Goal: Task Accomplishment & Management: Manage account settings

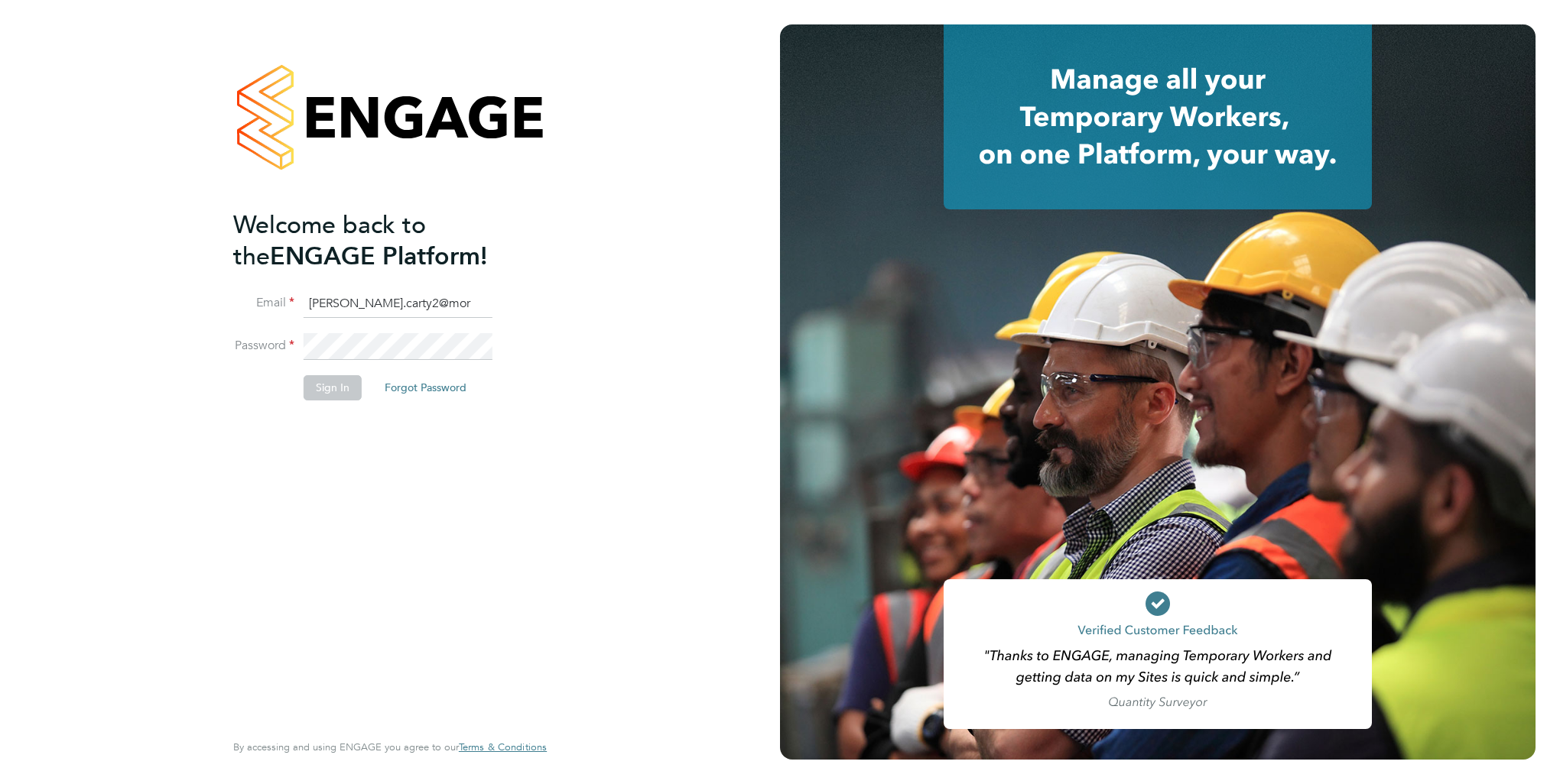
click at [411, 301] on input "[PERSON_NAME].carty2@mor" at bounding box center [398, 304] width 188 height 28
type input "[PERSON_NAME][EMAIL_ADDRESS][DOMAIN_NAME]"
click at [347, 380] on button "Sign In" at bounding box center [332, 387] width 58 height 24
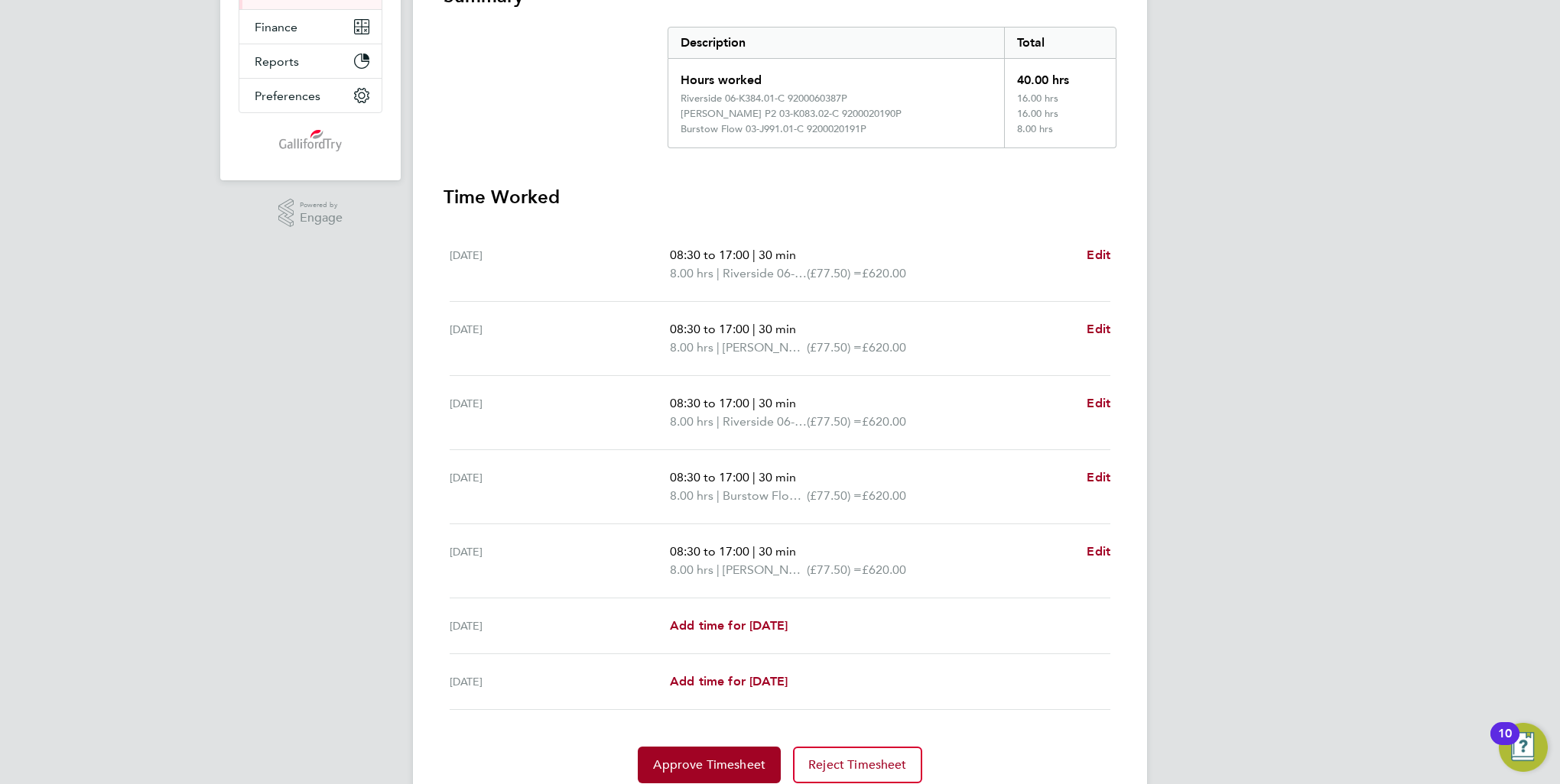
scroll to position [361, 0]
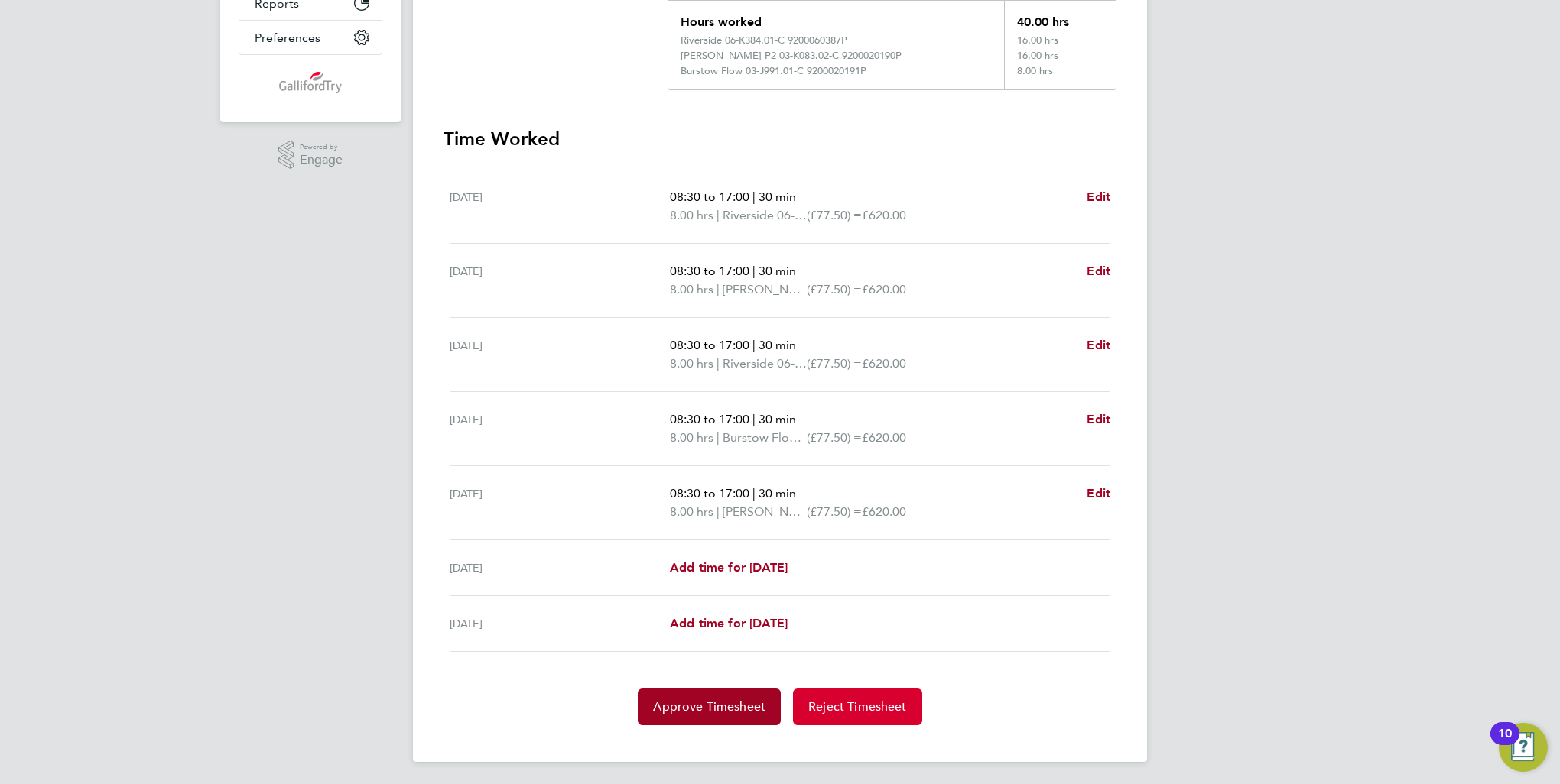
click at [857, 699] on span "Reject Timesheet" at bounding box center [857, 707] width 99 height 16
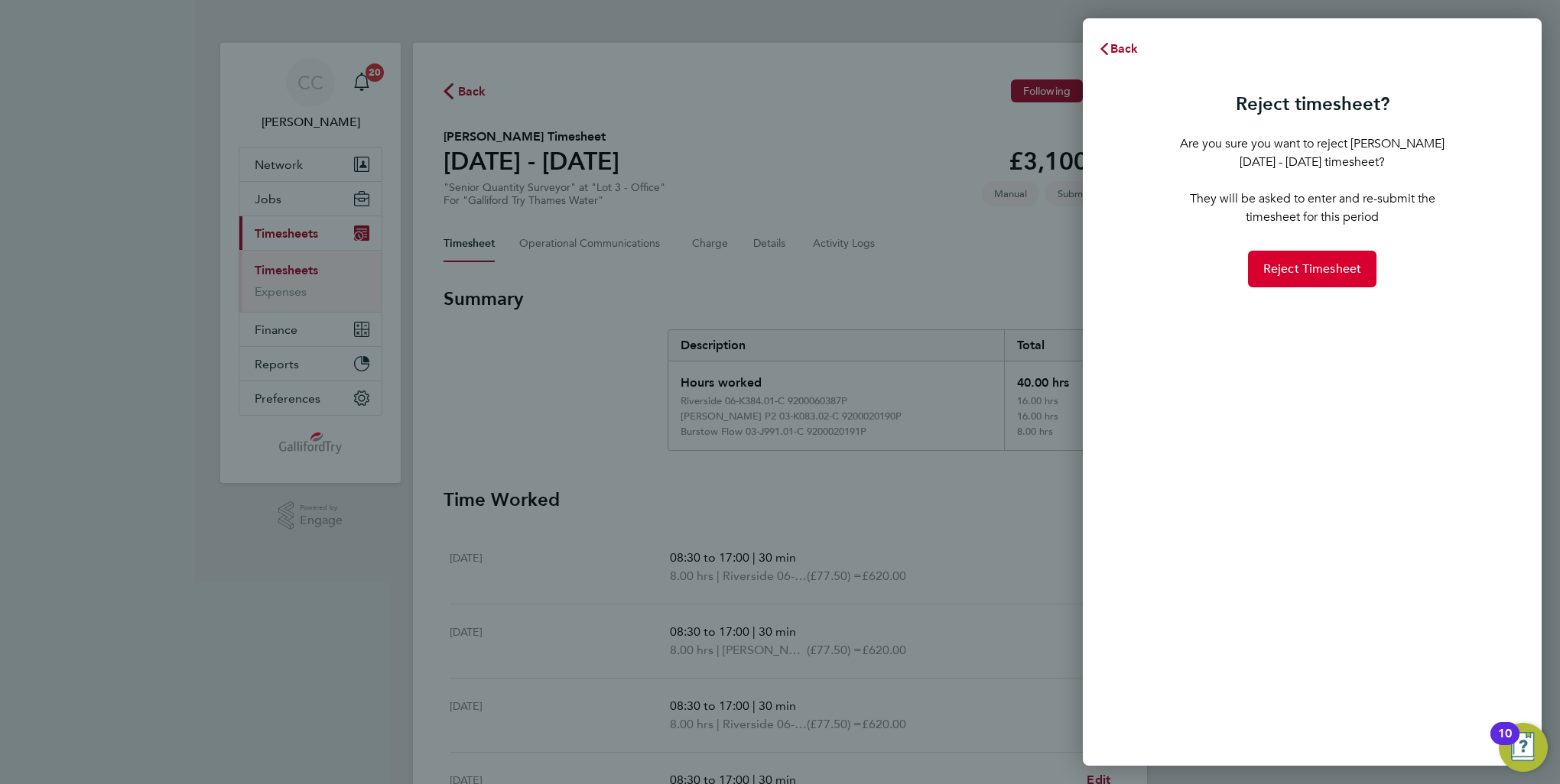
click at [1356, 269] on span "Reject Timesheet" at bounding box center [1312, 269] width 99 height 16
